Goal: Information Seeking & Learning: Check status

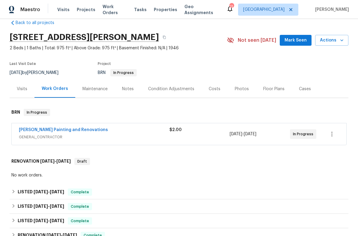
scroll to position [14, 0]
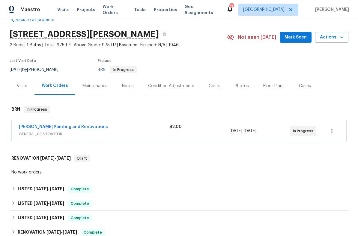
click at [152, 132] on span "GENERAL_CONTRACTOR" at bounding box center [94, 134] width 151 height 6
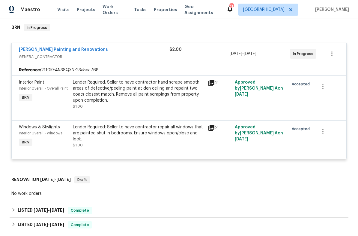
scroll to position [96, 0]
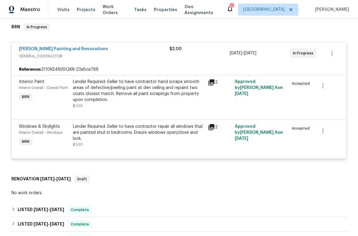
click at [163, 103] on div "Lender Required: Seller to have contractor hand scrape smooth areas of defectiv…" at bounding box center [138, 94] width 131 height 30
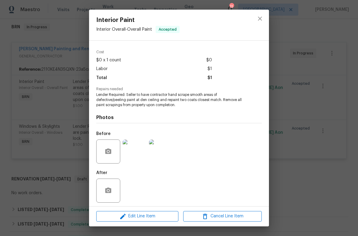
scroll to position [22, 0]
click at [262, 22] on icon "close" at bounding box center [260, 18] width 7 height 7
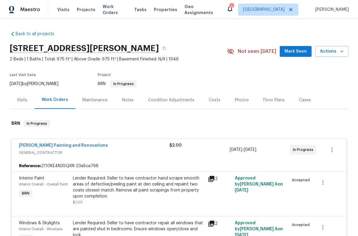
scroll to position [0, 0]
click at [22, 101] on div "Visits" at bounding box center [22, 100] width 11 height 6
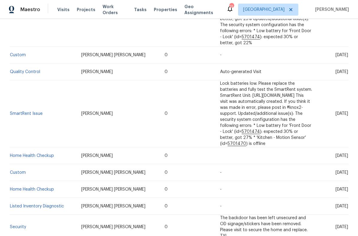
scroll to position [341, 0]
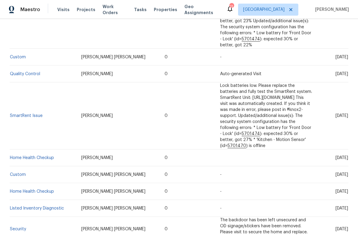
click at [42, 155] on link "Home Health Checkup" at bounding box center [32, 157] width 44 height 4
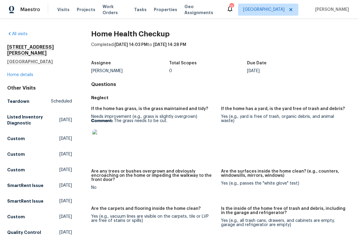
click at [18, 34] on link "All visits" at bounding box center [17, 34] width 20 height 4
click at [21, 73] on link "Home details" at bounding box center [20, 75] width 26 height 4
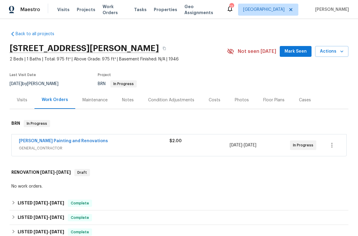
click at [23, 101] on div "Visits" at bounding box center [22, 100] width 11 height 6
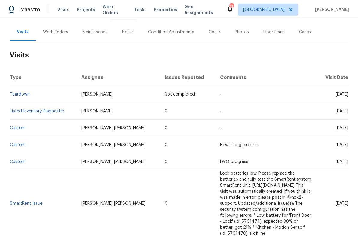
scroll to position [67, 0]
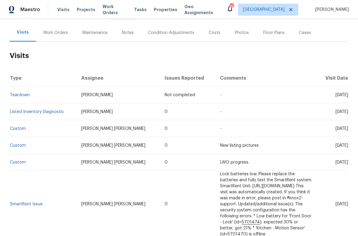
click at [51, 113] on link "Listed Inventory Diagnostic" at bounding box center [37, 112] width 54 height 4
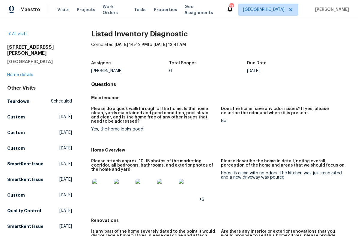
click at [20, 73] on link "Home details" at bounding box center [20, 75] width 26 height 4
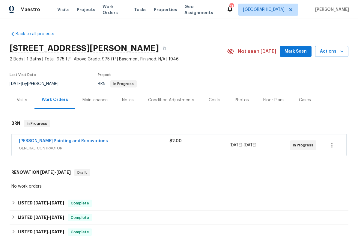
click at [130, 142] on div "[PERSON_NAME] Painting and Renovations" at bounding box center [94, 141] width 151 height 7
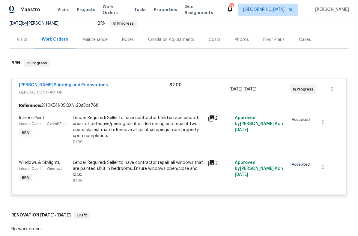
scroll to position [69, 0]
